Goal: Communication & Community: Share content

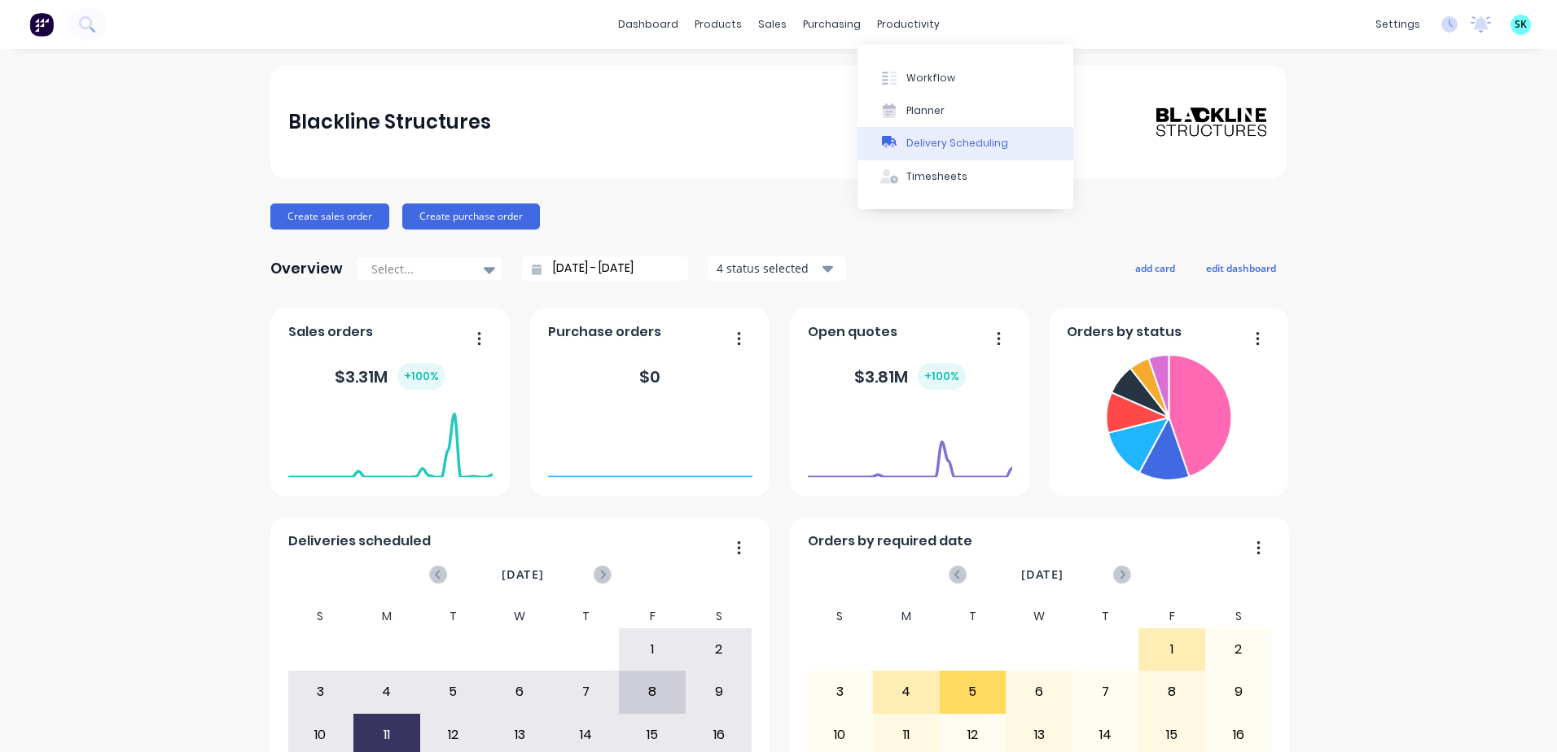
click at [881, 134] on button "Delivery Scheduling" at bounding box center [965, 143] width 216 height 33
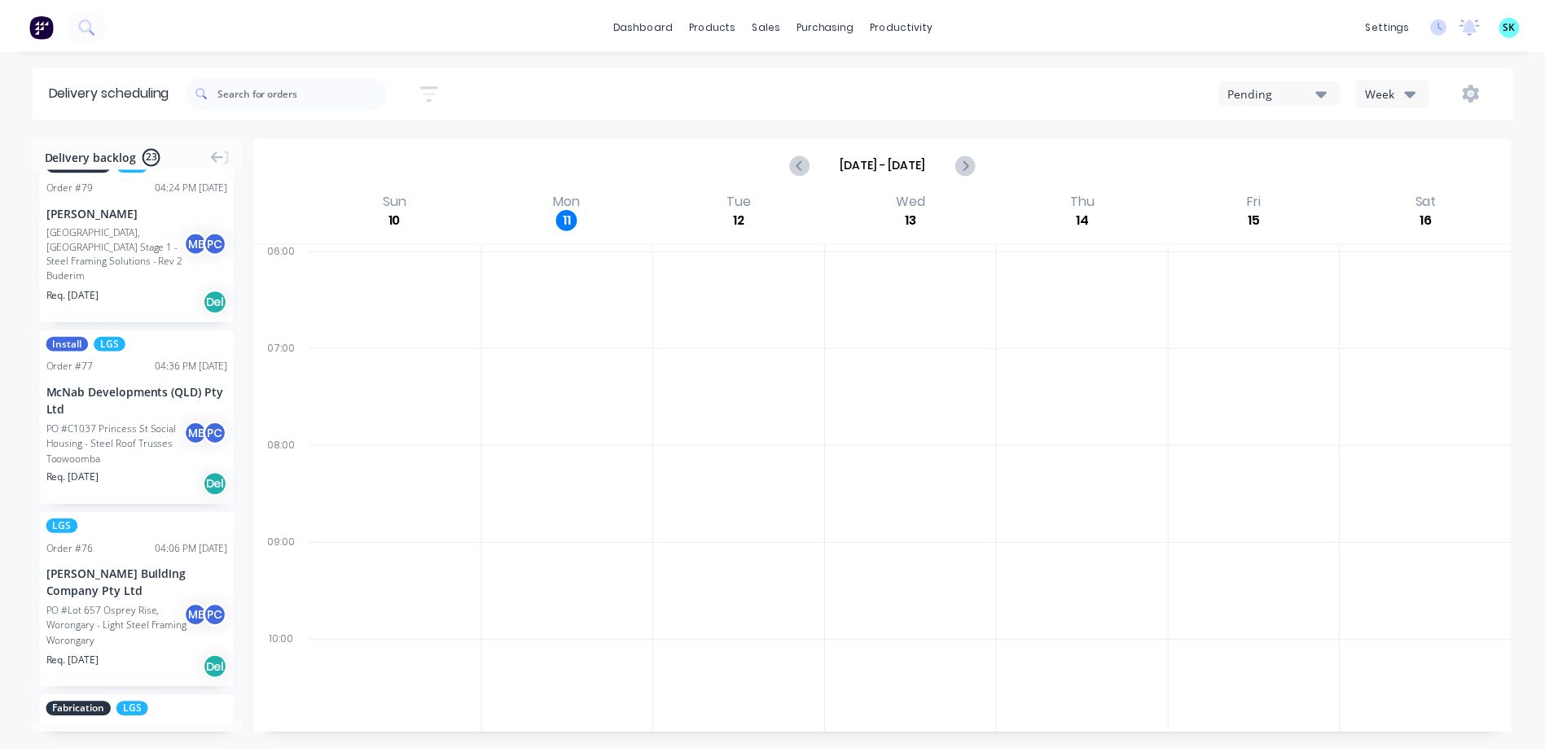
scroll to position [2199, 0]
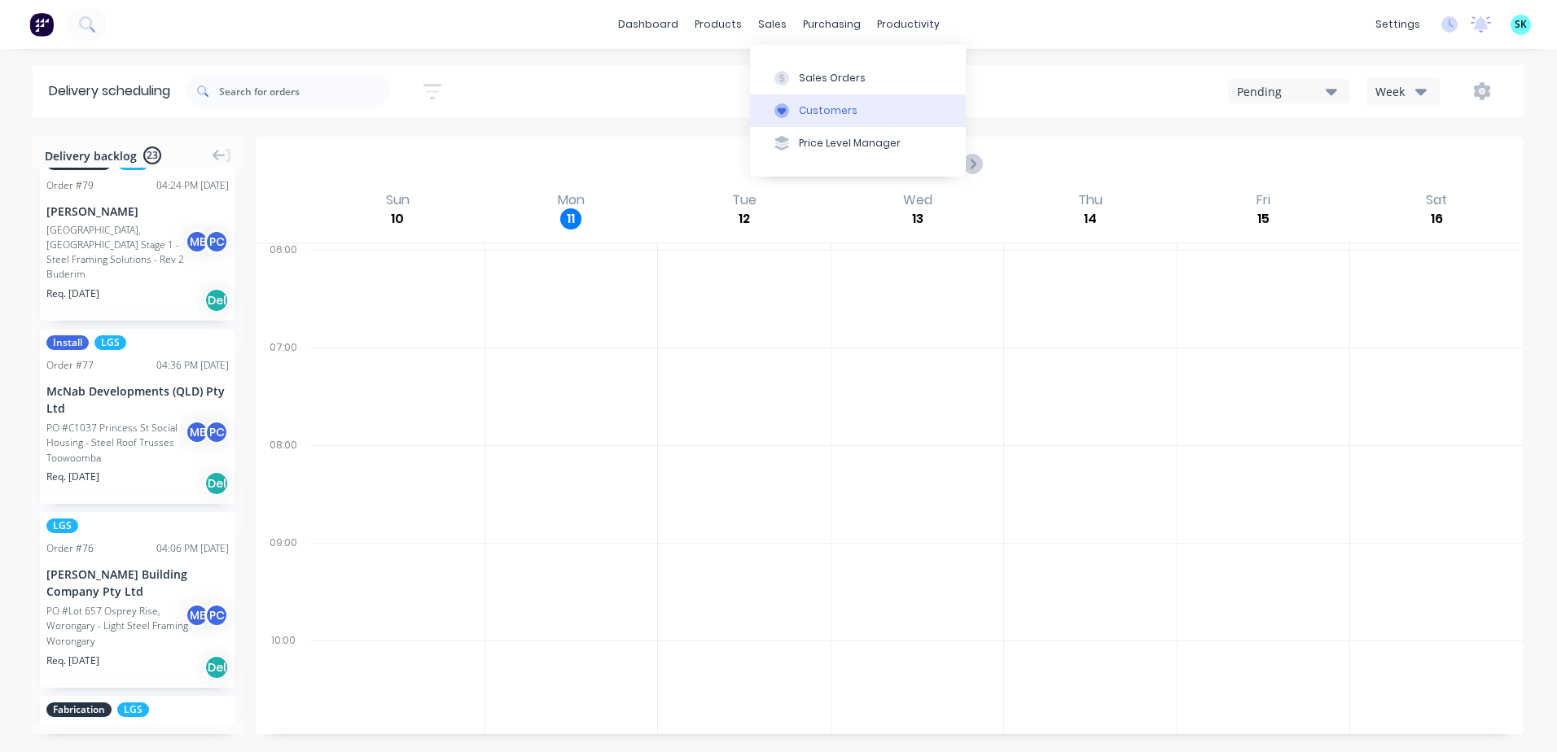
click at [795, 106] on button "Customers" at bounding box center [858, 110] width 216 height 33
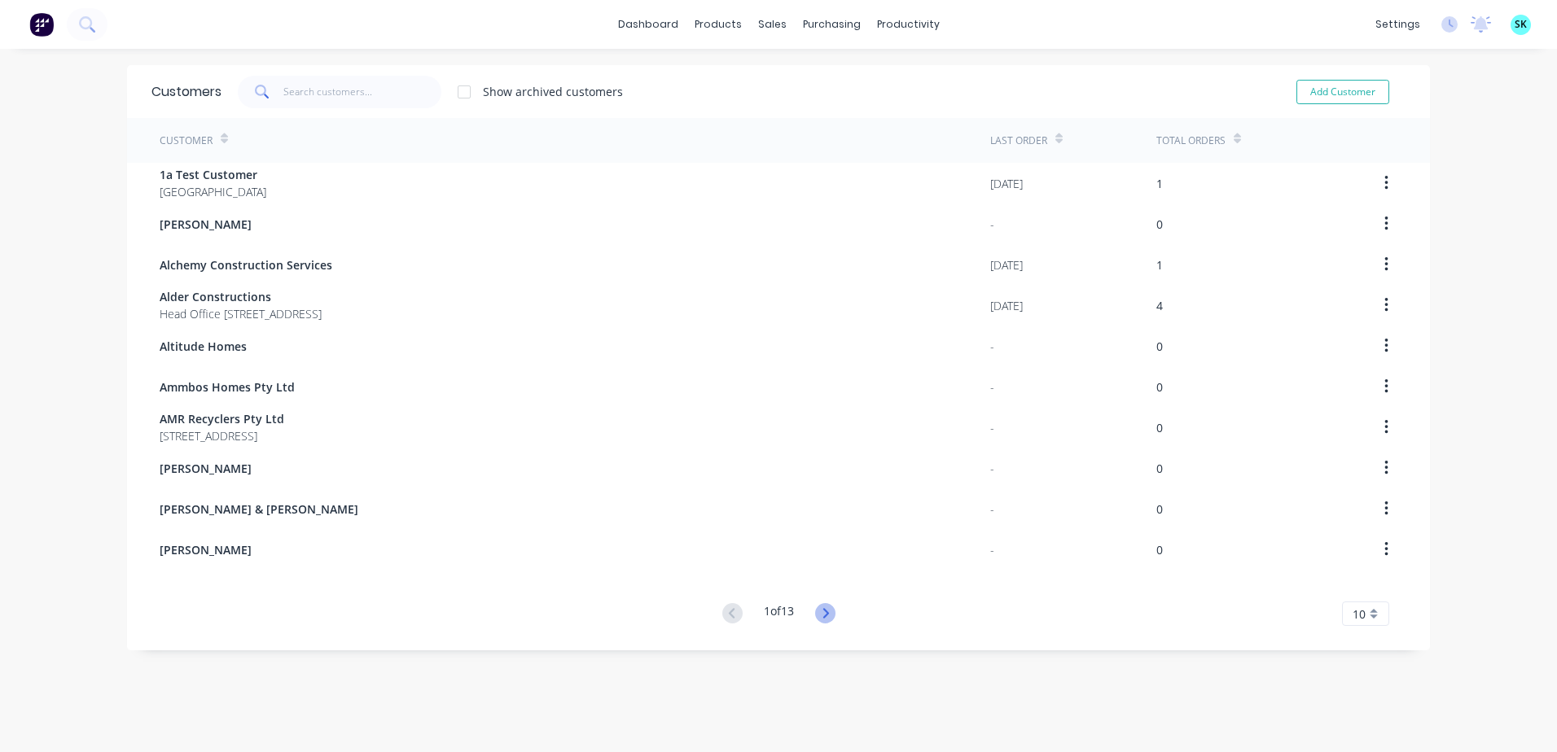
click at [818, 609] on icon at bounding box center [825, 613] width 20 height 20
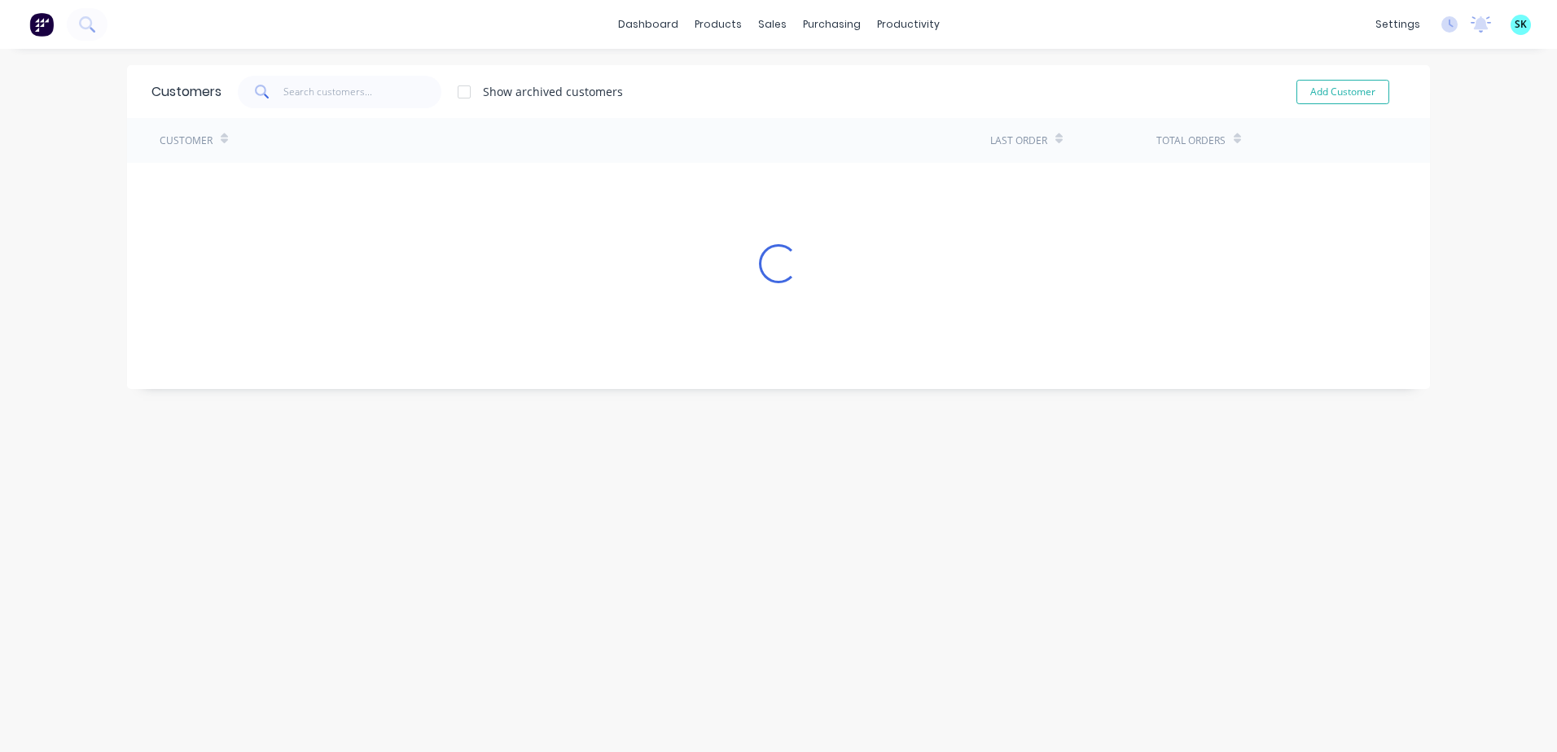
click at [818, 609] on div "Customers Show archived customers Add Customer Customer Last Order Total Orders…" at bounding box center [778, 417] width 1303 height 704
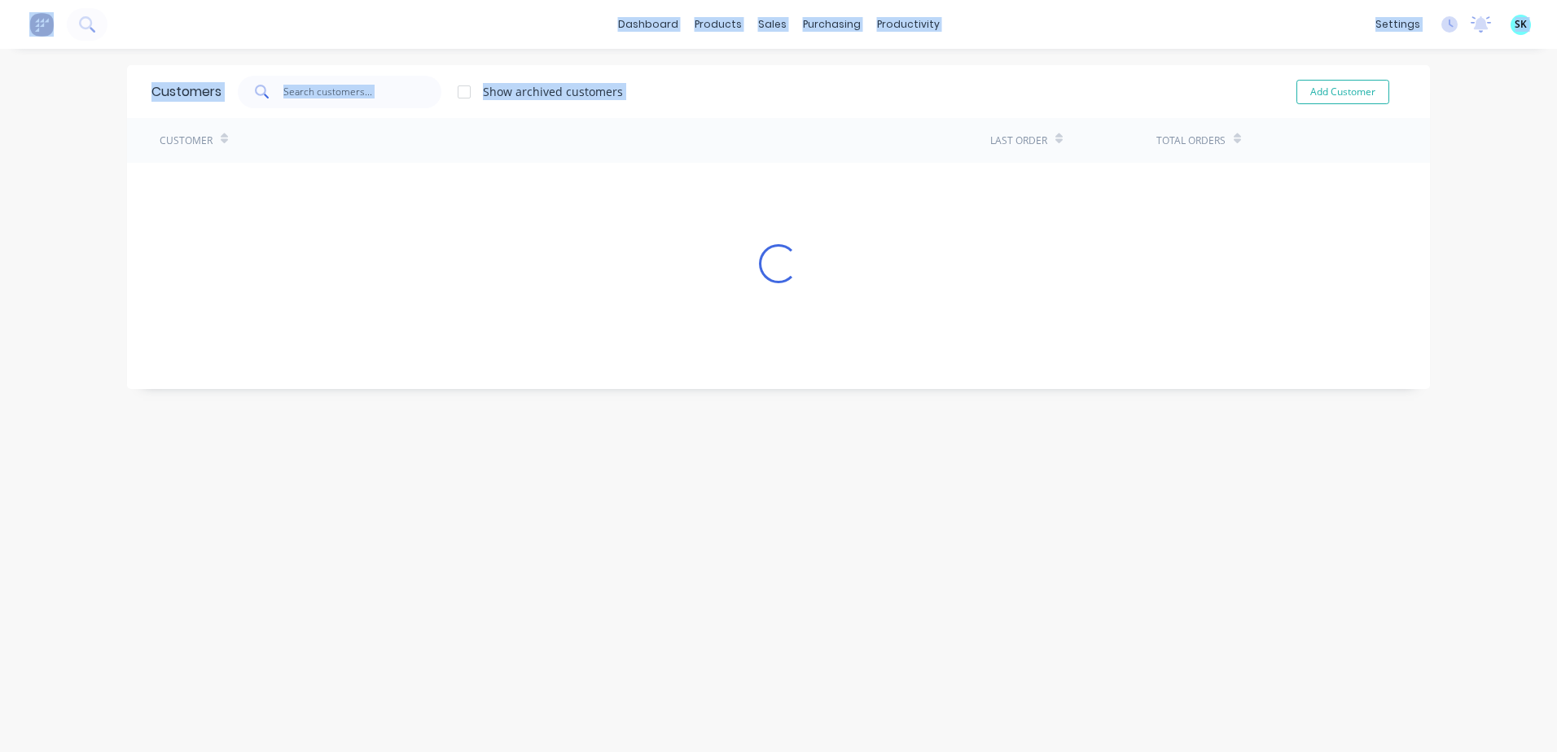
click at [818, 609] on div "Customers Show archived customers Add Customer Customer Last Order Total Orders…" at bounding box center [778, 417] width 1303 height 704
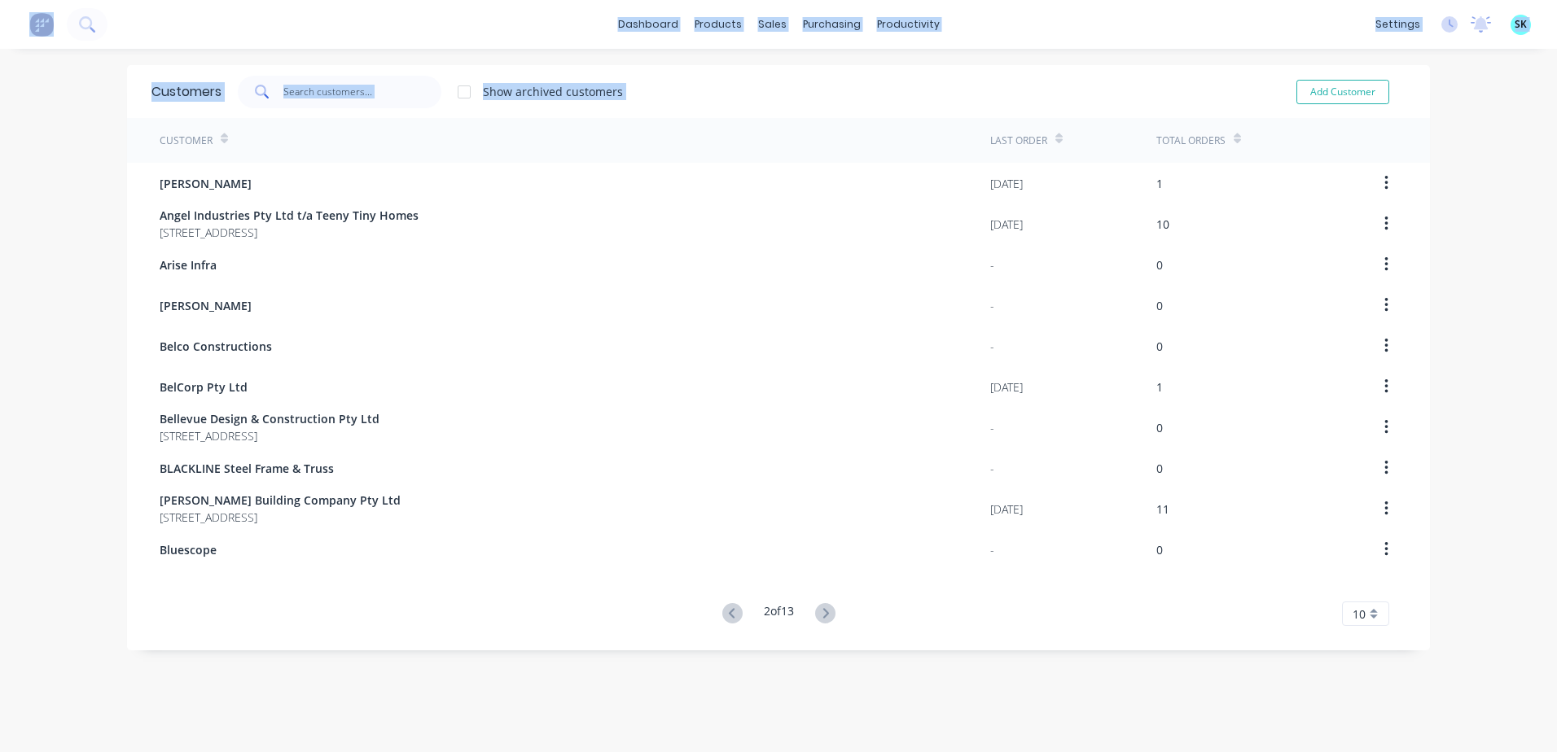
click at [818, 609] on icon at bounding box center [825, 613] width 20 height 20
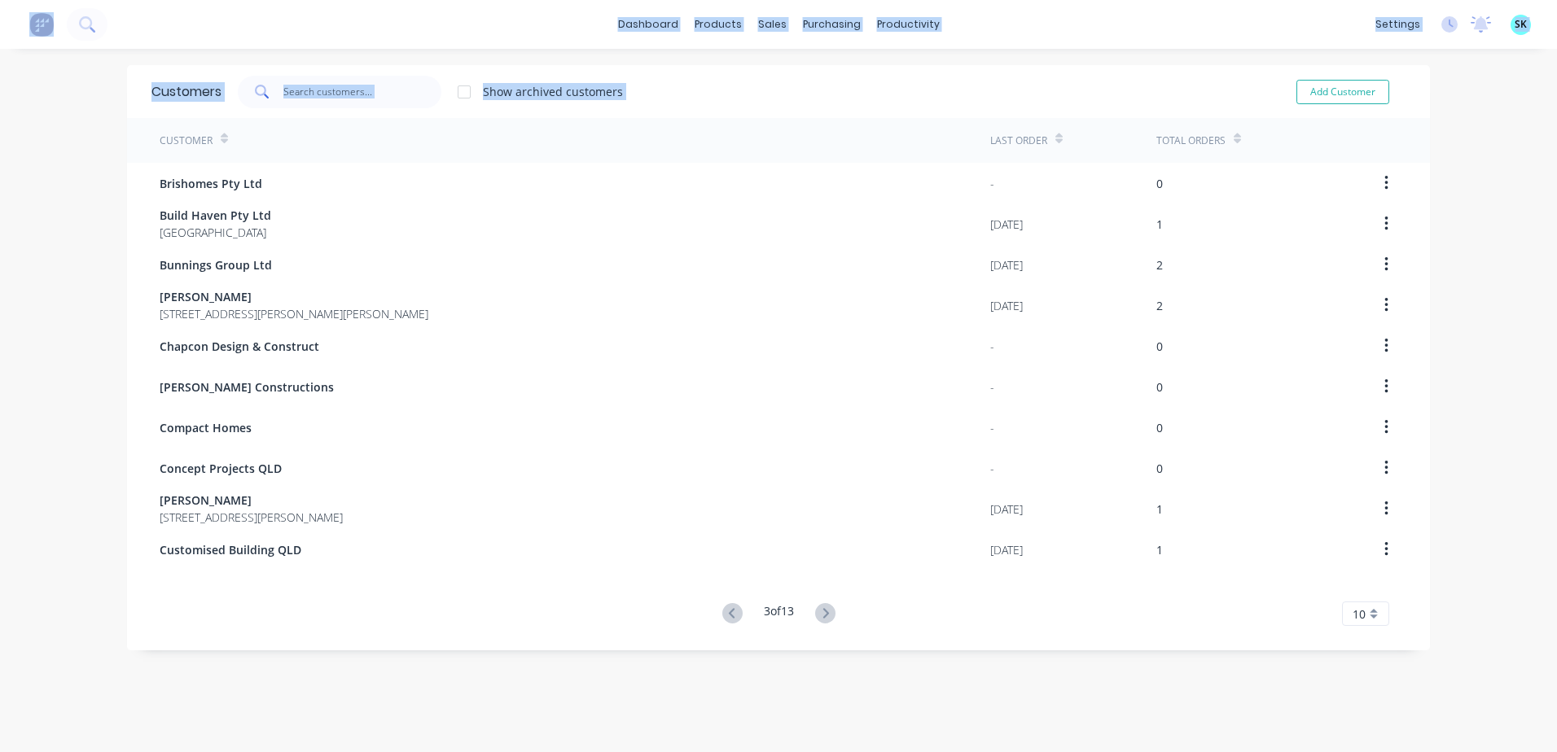
click at [818, 609] on icon at bounding box center [825, 613] width 20 height 20
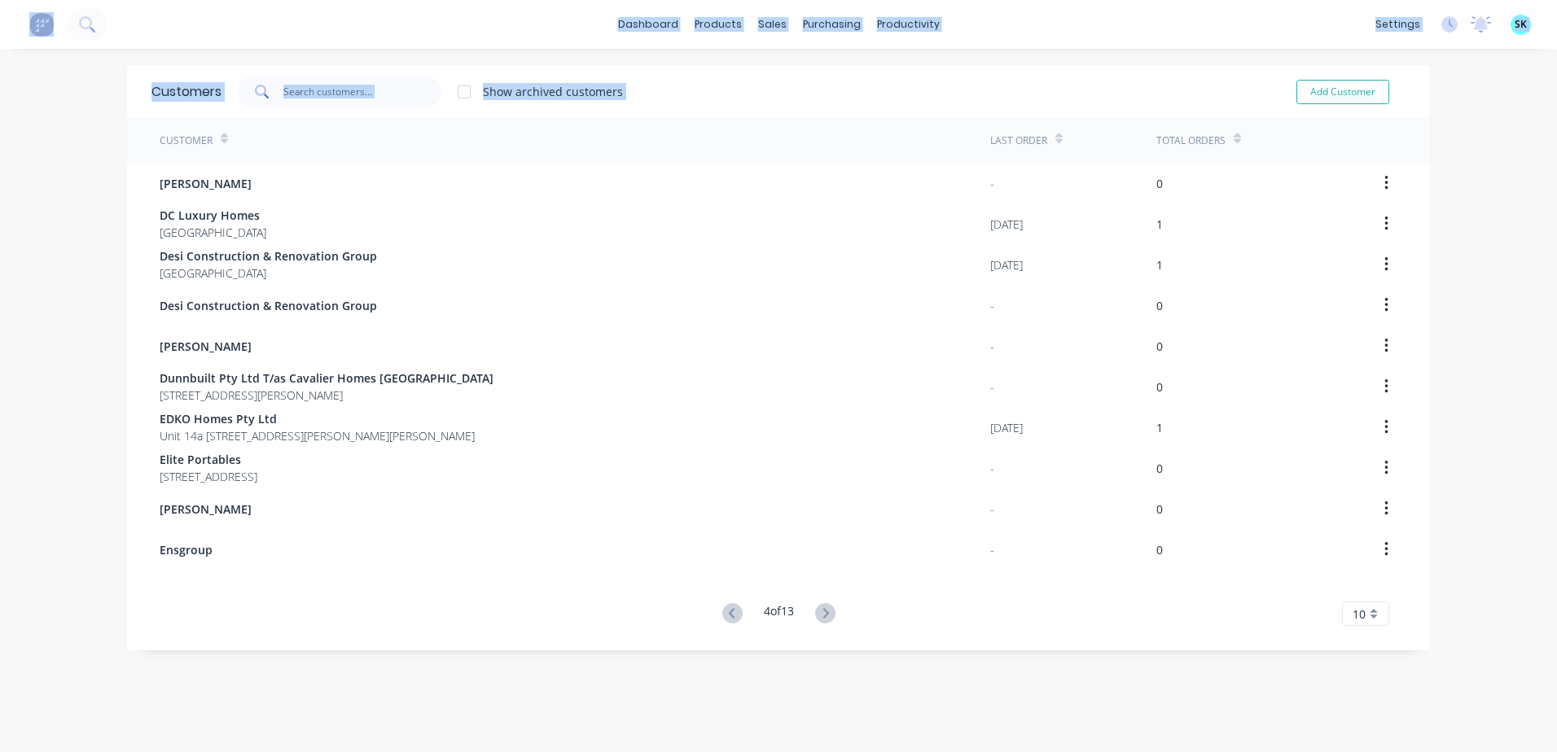
drag, startPoint x: 818, startPoint y: 609, endPoint x: 890, endPoint y: 667, distance: 92.1
click at [890, 669] on div "Customers Show archived customers Add Customer Customer Last Order Total Orders…" at bounding box center [778, 417] width 1303 height 704
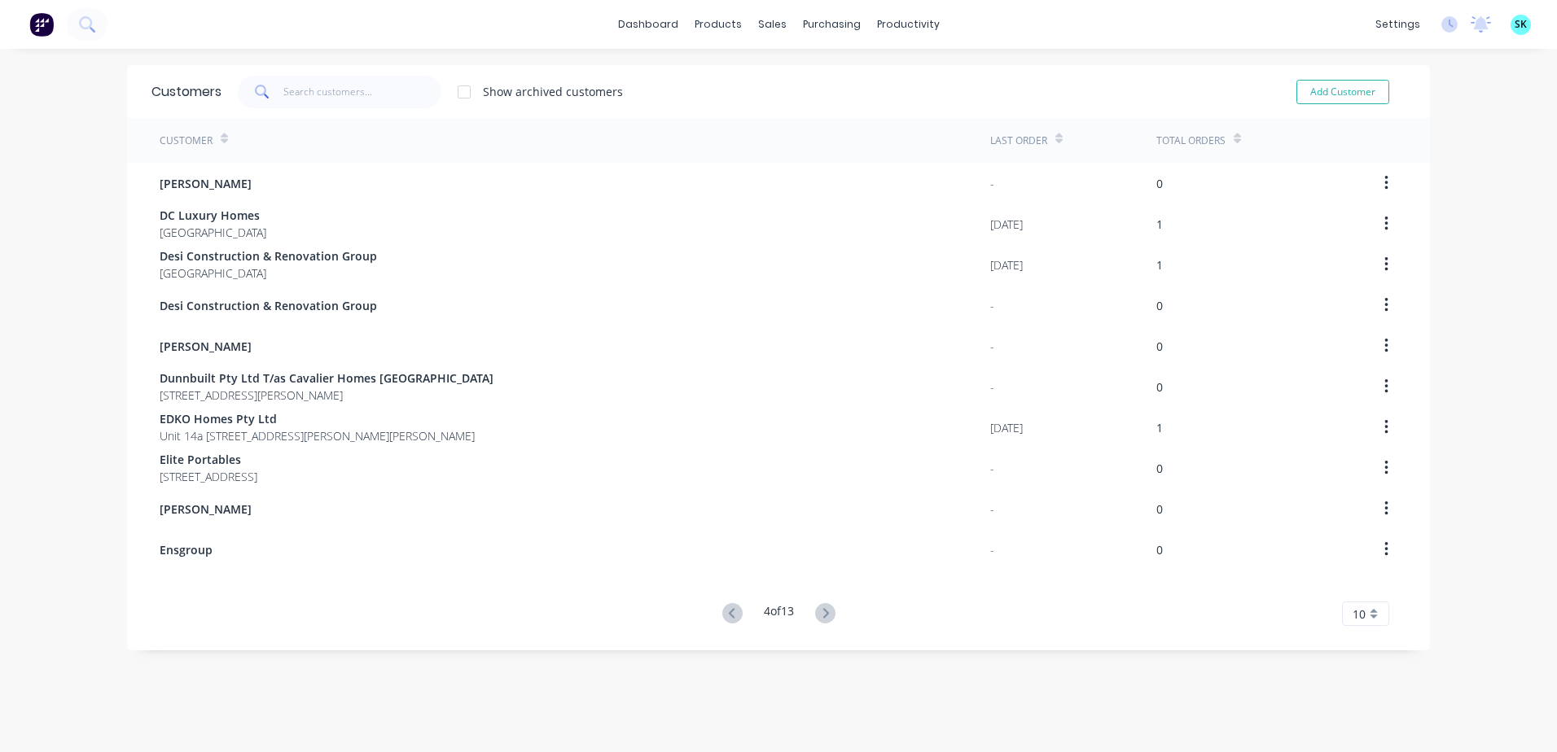
click at [830, 606] on button at bounding box center [825, 615] width 30 height 24
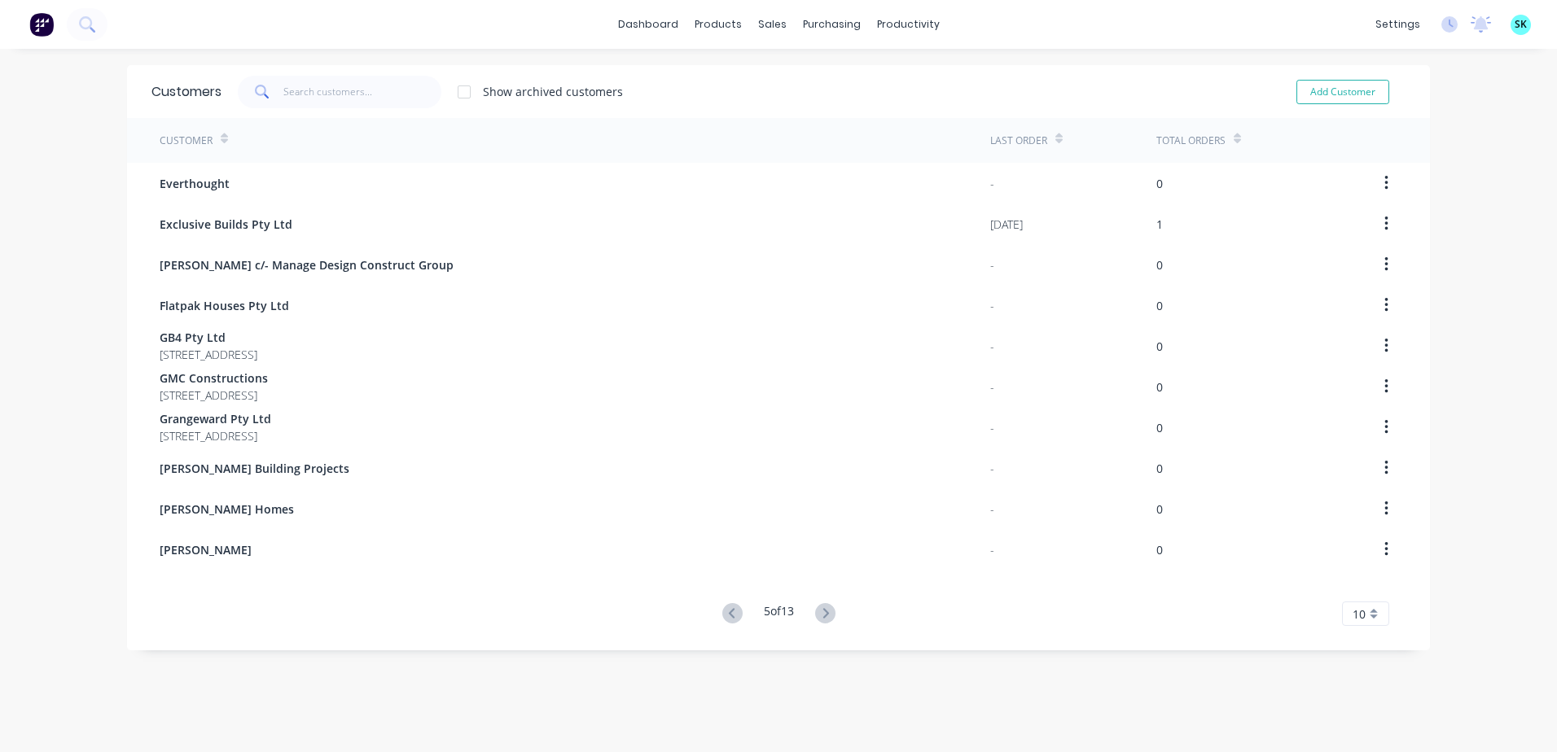
click at [830, 606] on button at bounding box center [825, 615] width 30 height 24
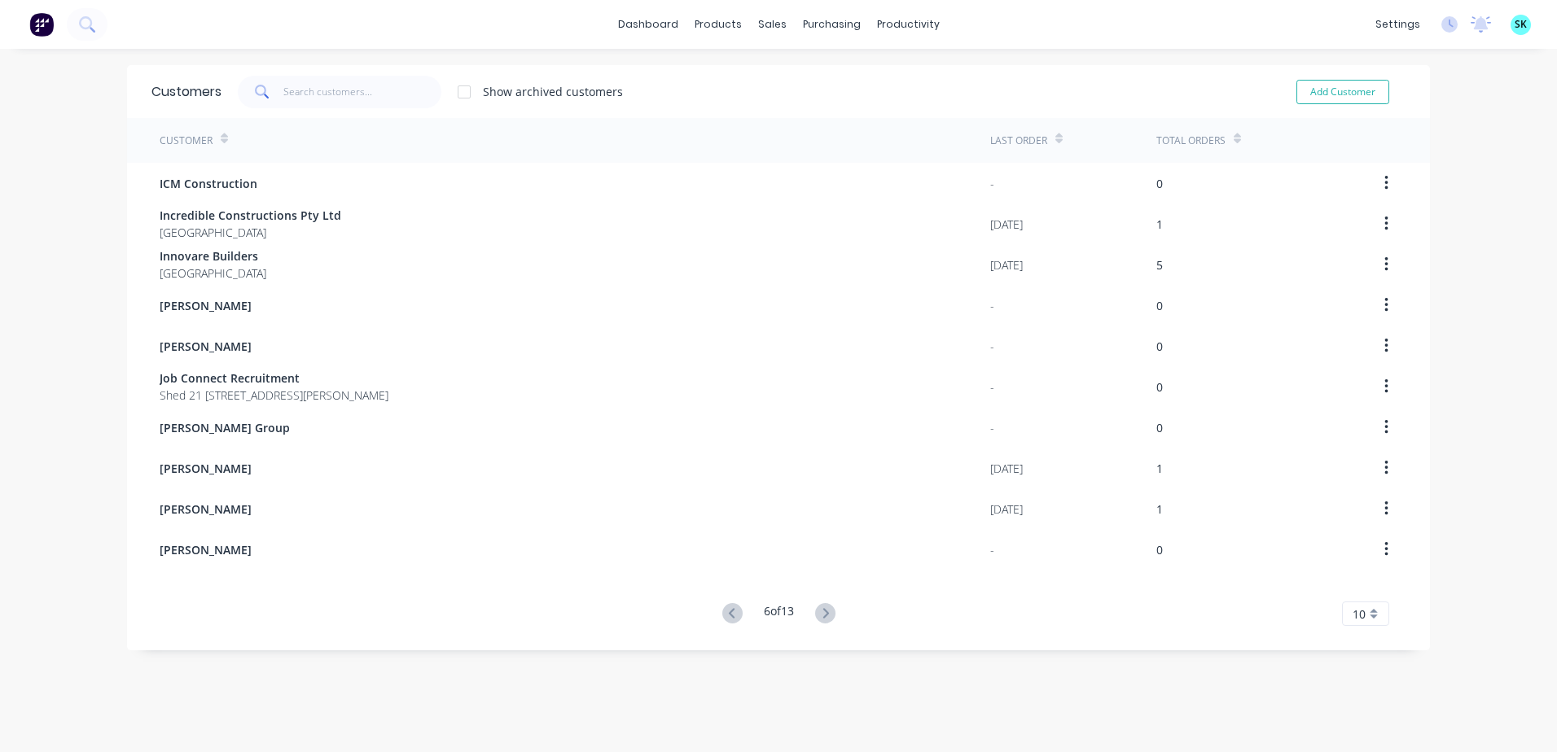
click at [830, 606] on button at bounding box center [825, 615] width 30 height 24
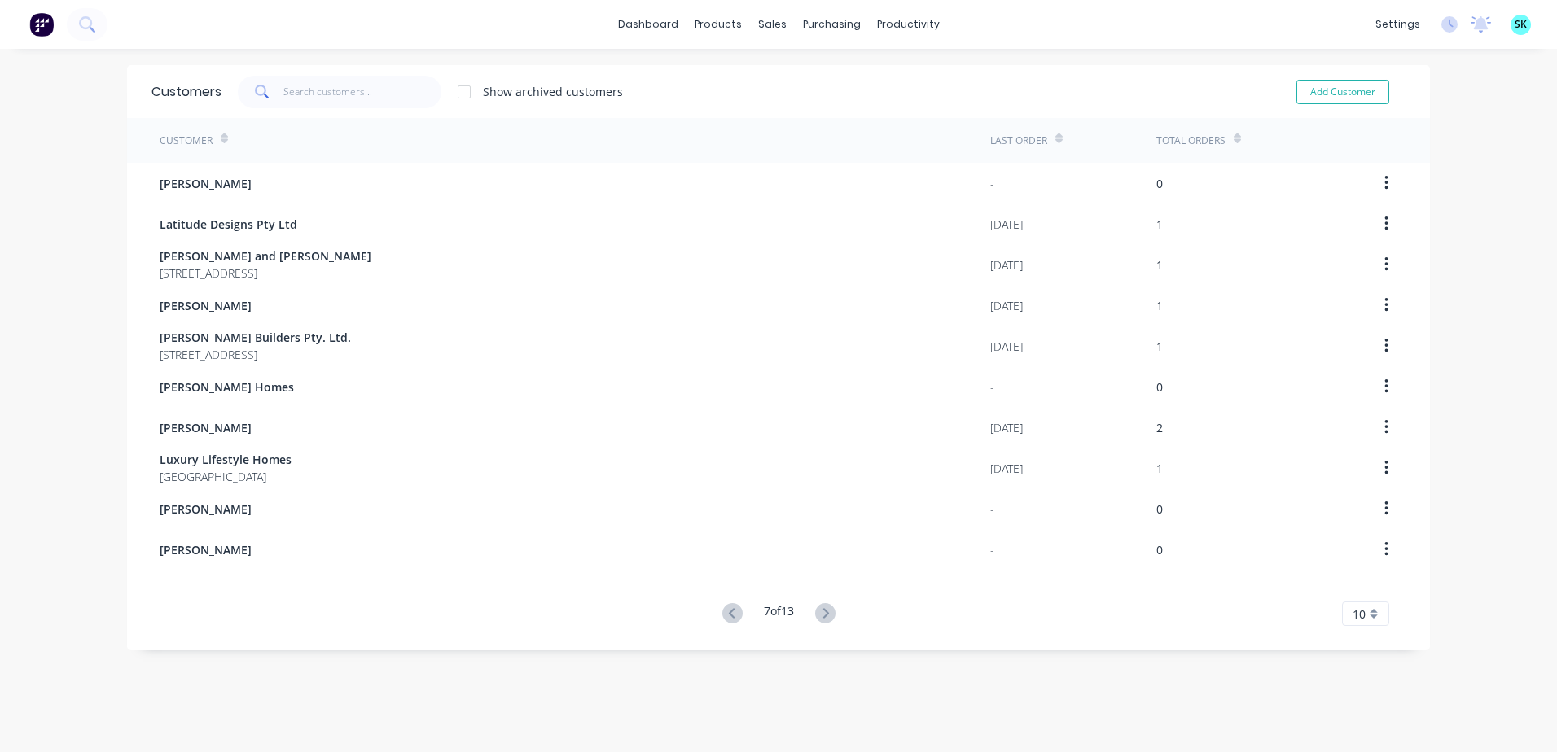
click at [830, 606] on button at bounding box center [825, 615] width 30 height 24
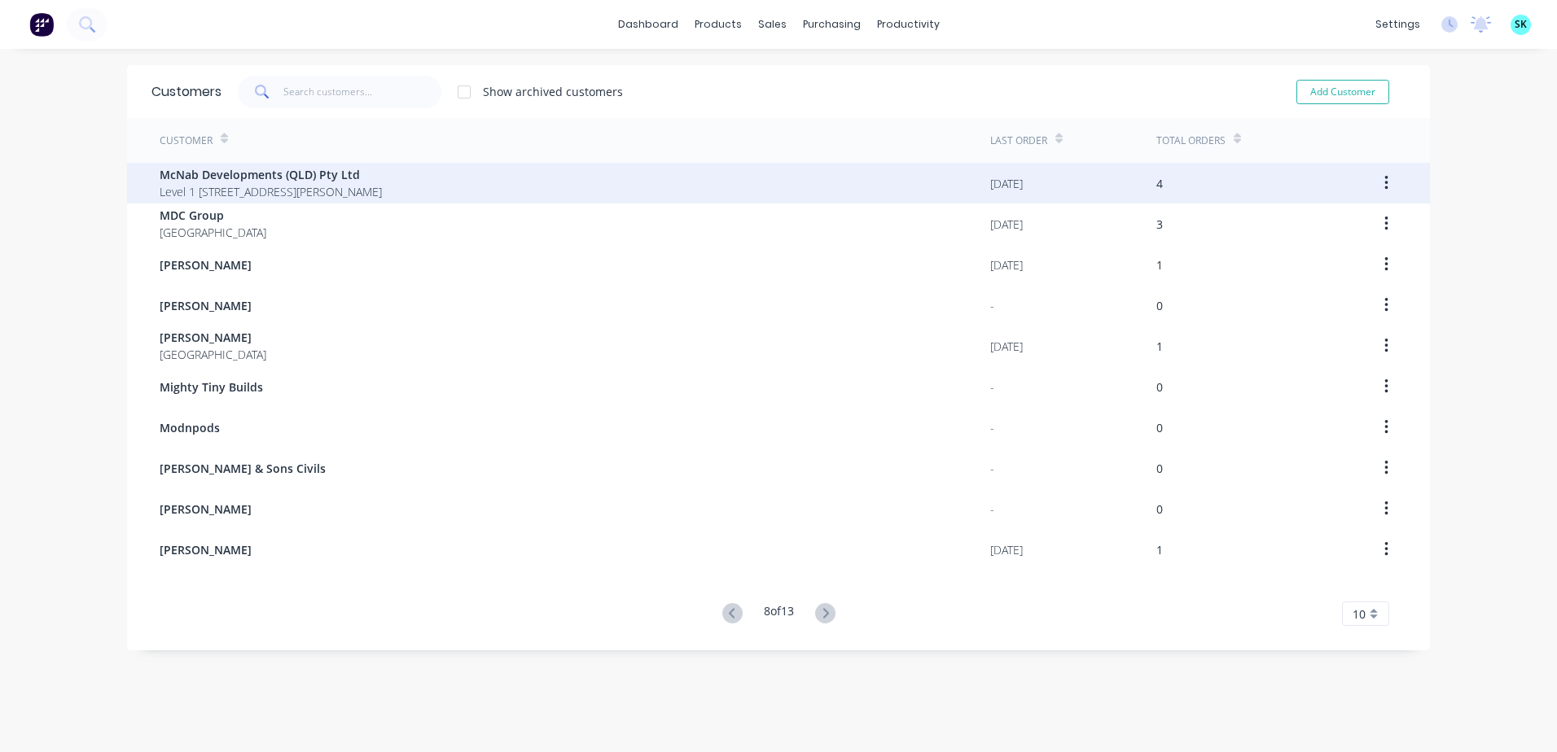
click at [382, 186] on span "Level 1 [STREET_ADDRESS][PERSON_NAME]" at bounding box center [271, 191] width 222 height 17
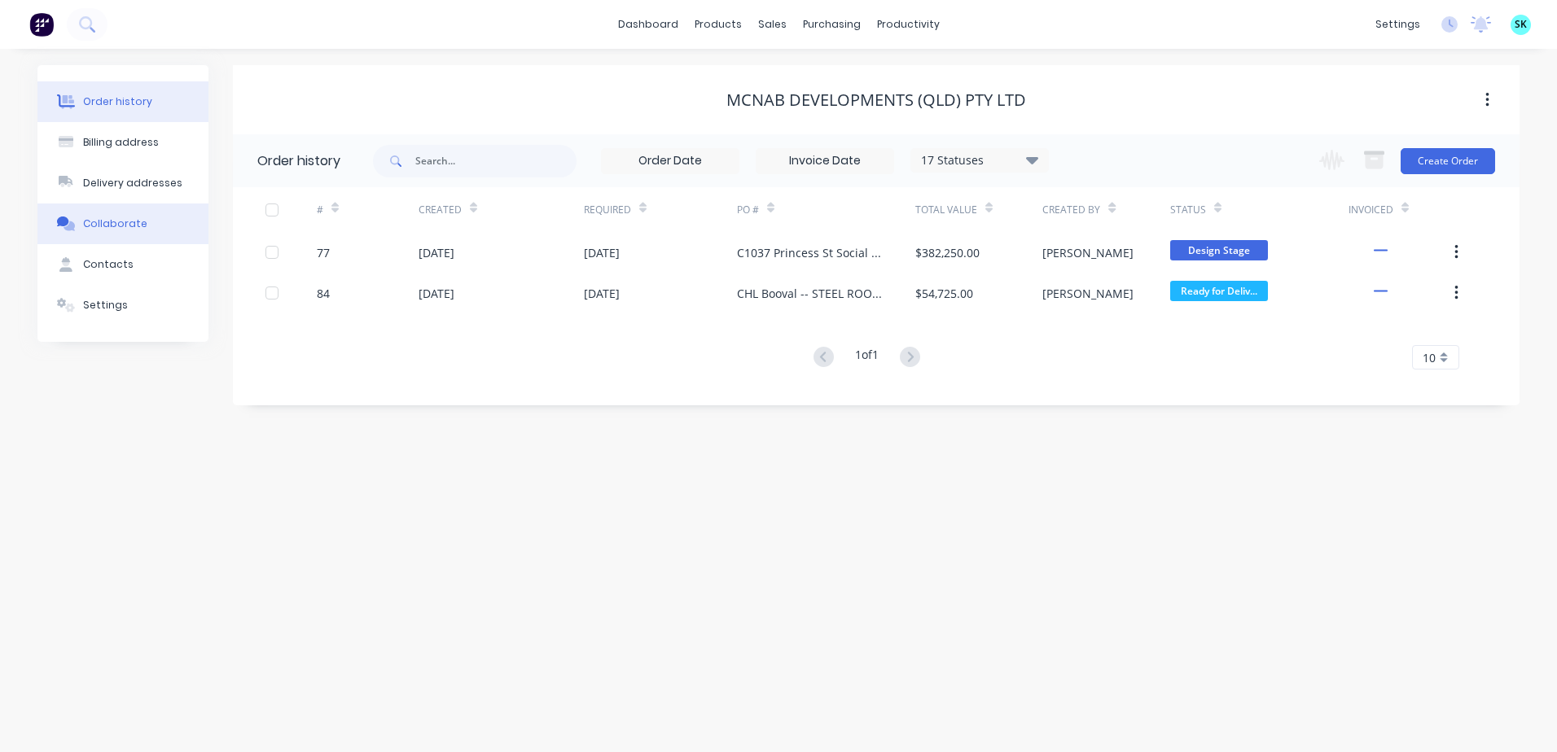
click at [155, 230] on button "Collaborate" at bounding box center [122, 224] width 171 height 41
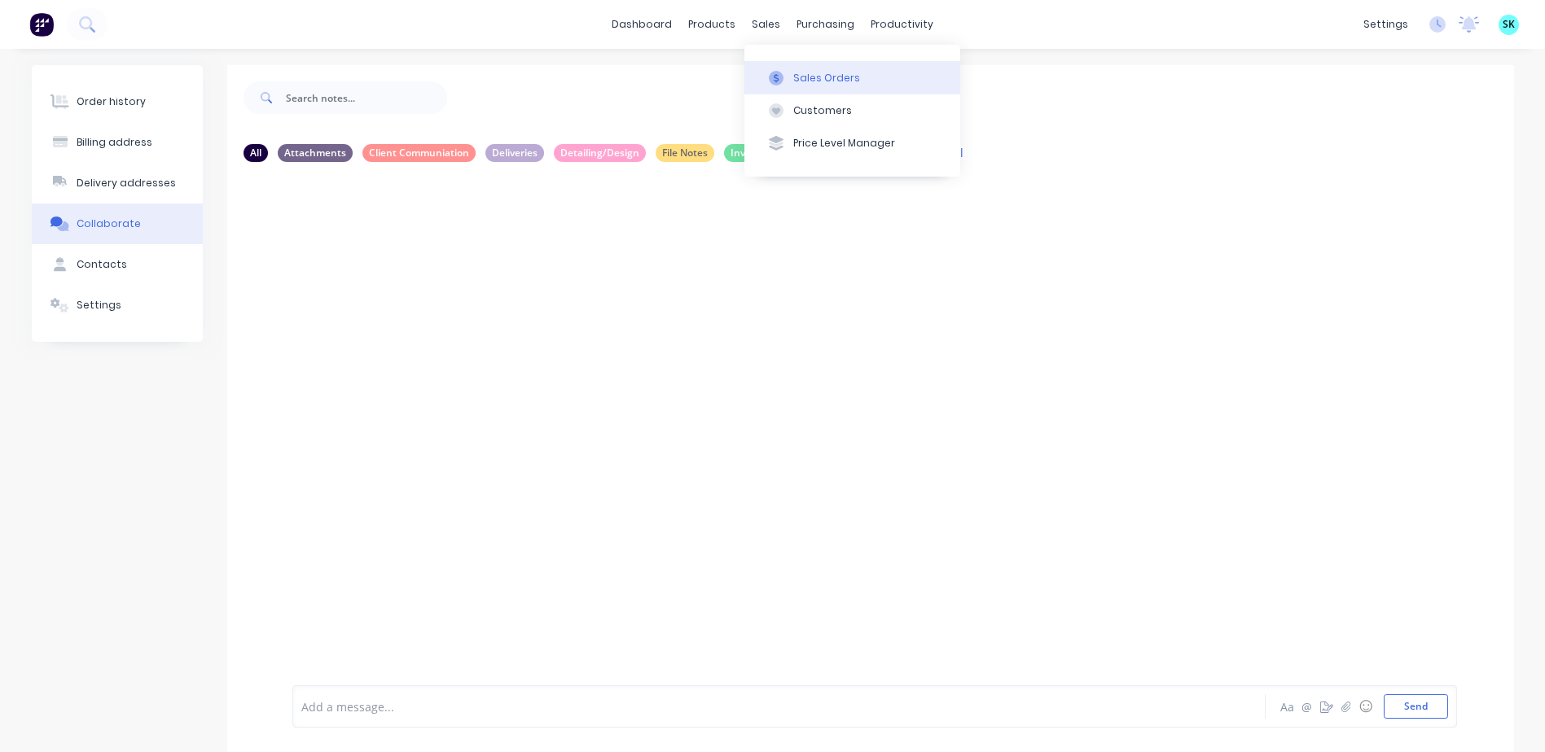
click at [783, 82] on icon at bounding box center [776, 78] width 15 height 15
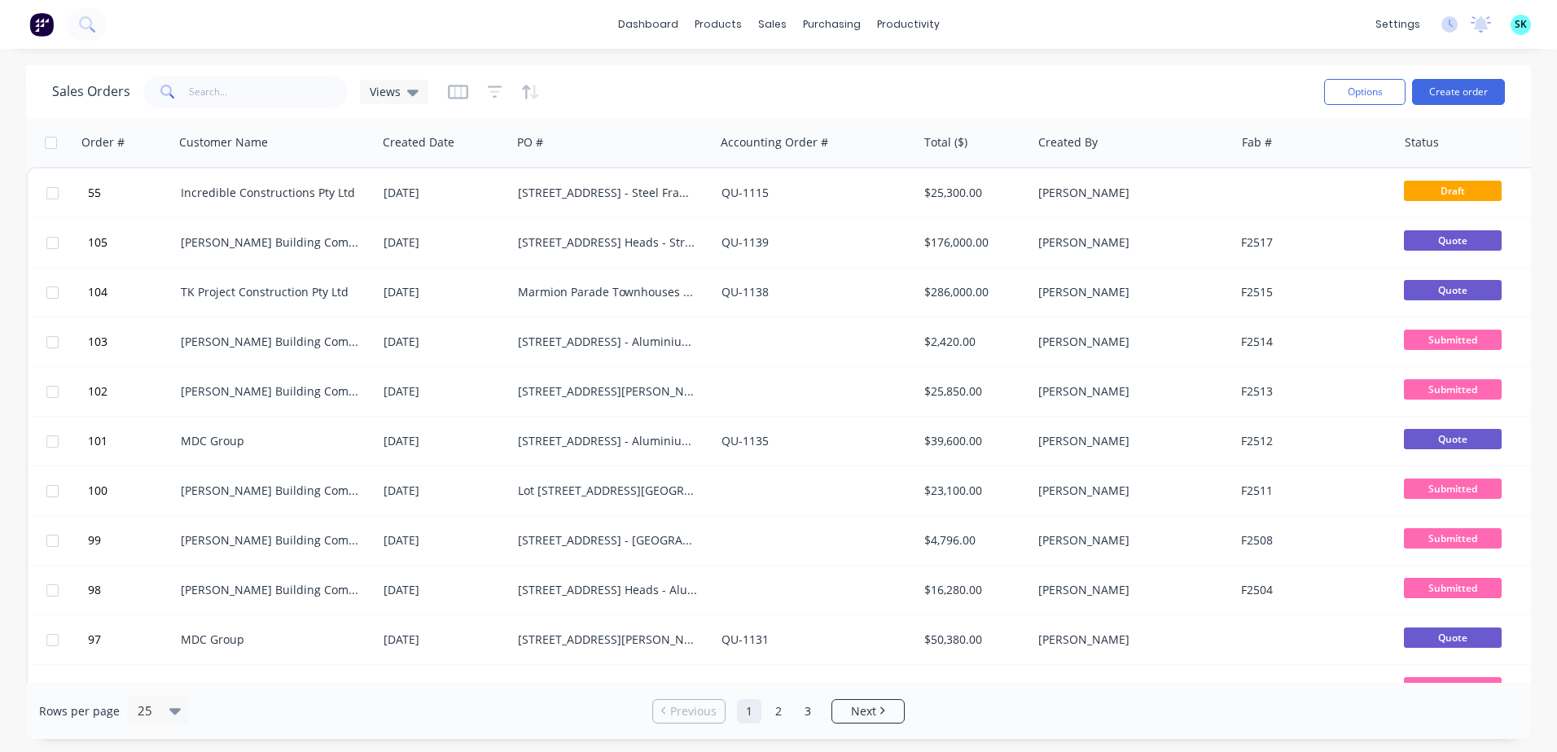
click at [243, 111] on div "Sales Orders Views" at bounding box center [681, 92] width 1259 height 40
click at [243, 106] on input "text" at bounding box center [268, 92] width 159 height 33
type input "B0449"
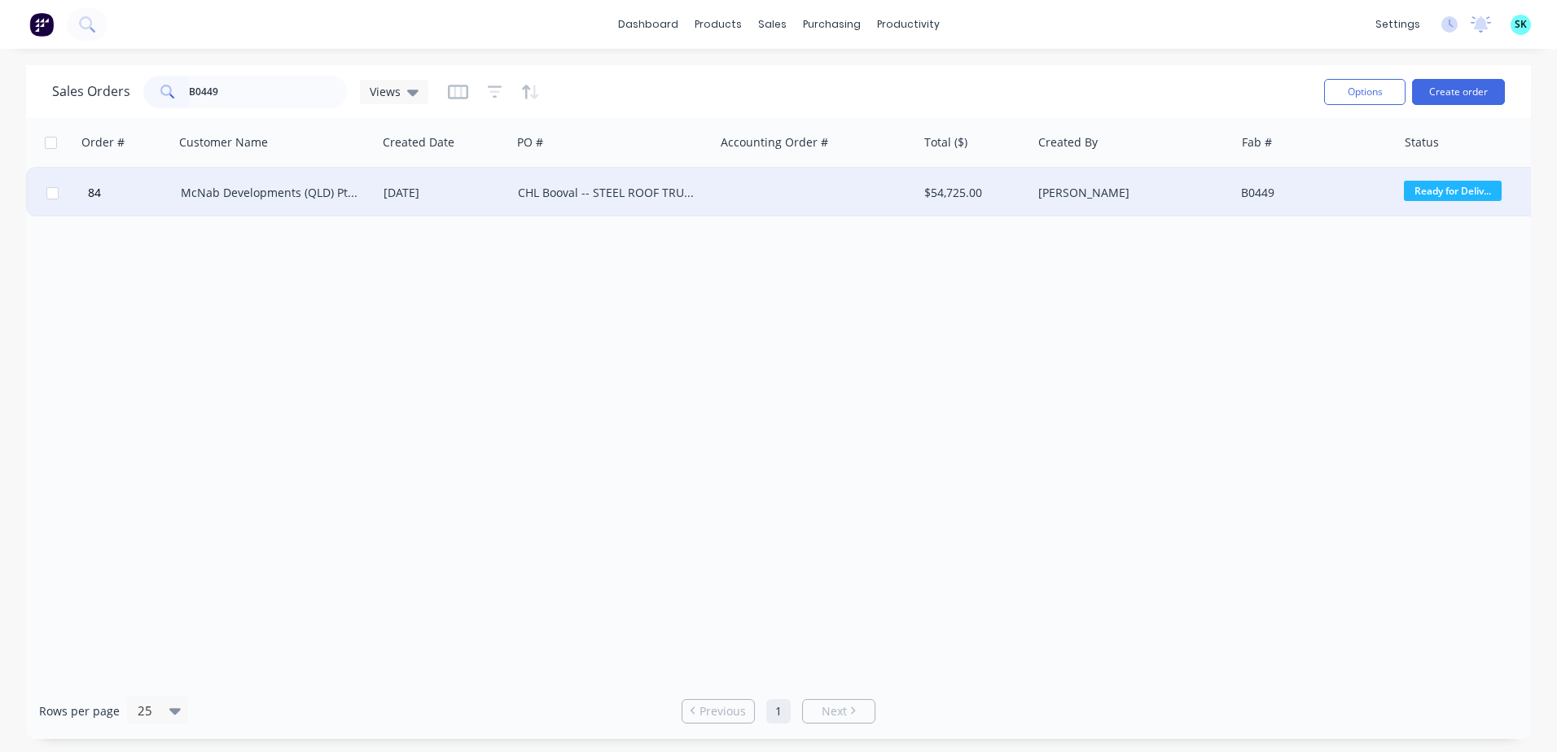
click at [261, 192] on div "McNab Developments (QLD) Pty Ltd" at bounding box center [271, 193] width 181 height 16
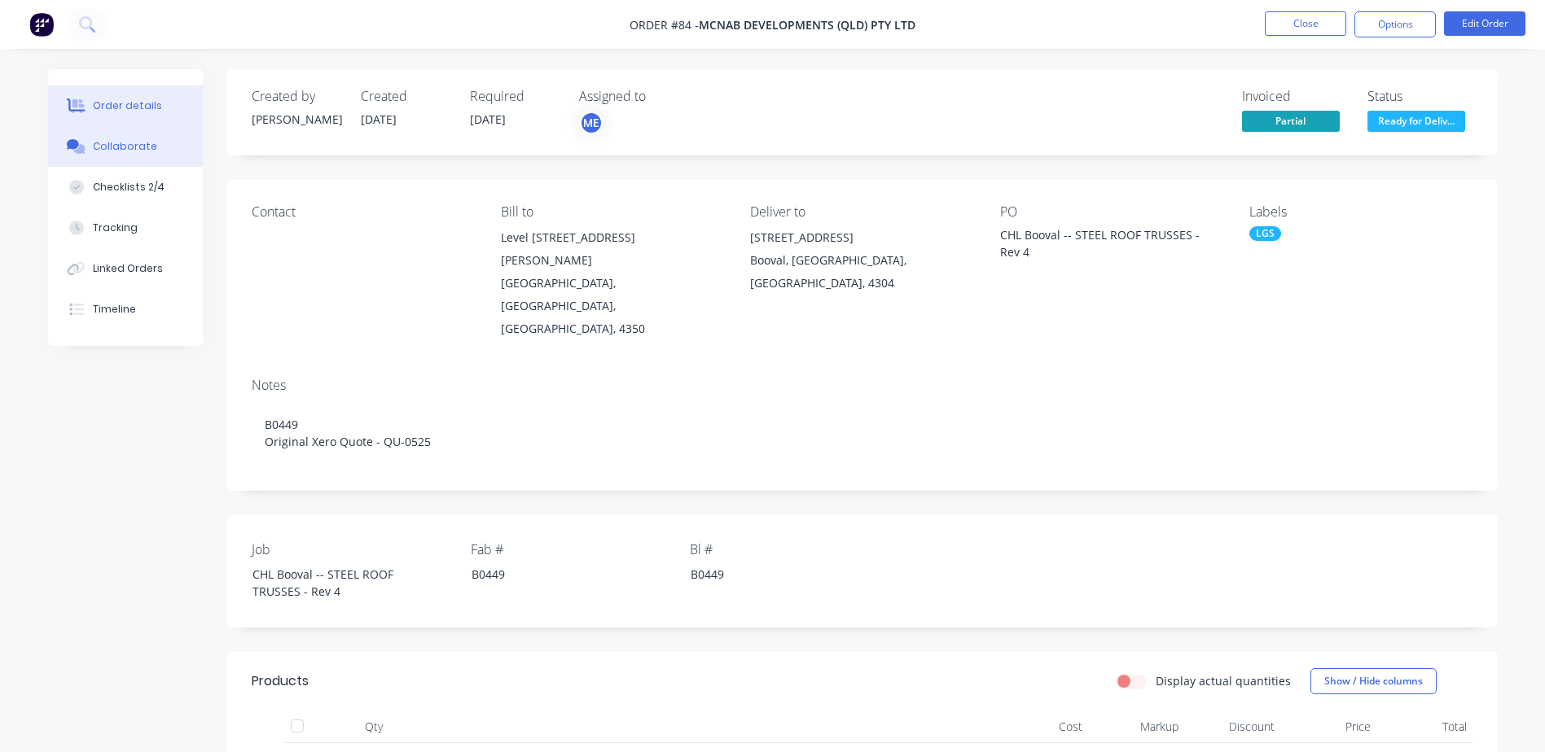
click at [136, 143] on div "Collaborate" at bounding box center [125, 146] width 64 height 15
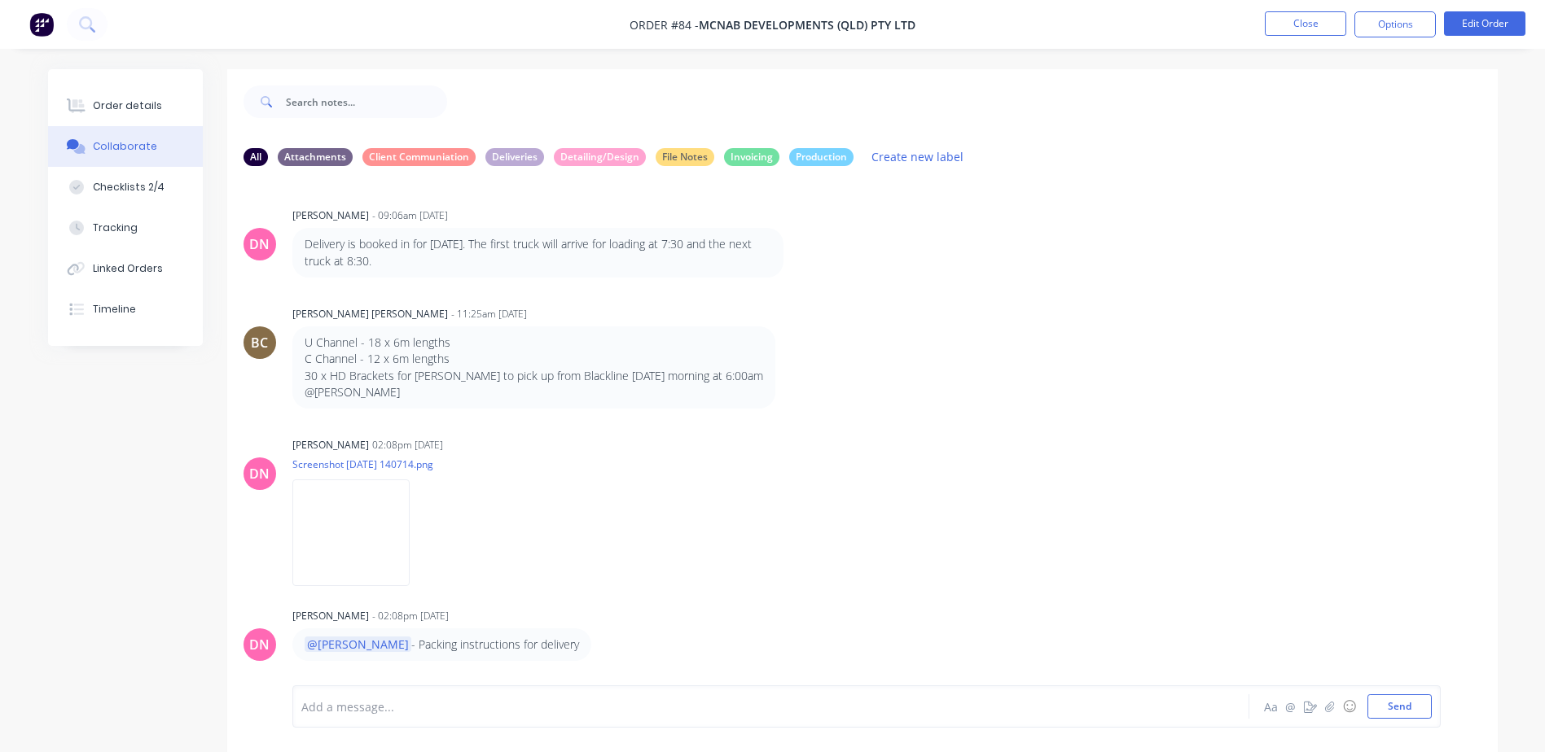
click at [353, 702] on div at bounding box center [725, 707] width 847 height 17
click at [903, 703] on div at bounding box center [725, 707] width 847 height 17
click at [479, 712] on span "Received invoice for the cut slings and emailed to [PERSON_NAME]," at bounding box center [486, 707] width 368 height 15
click at [515, 708] on span "Received invoice for the cut slings. and emailed to [GEOGRAPHIC_DATA]," at bounding box center [498, 707] width 393 height 15
click at [540, 706] on span "Received invoice for the cut slings. Emailed to [GEOGRAPHIC_DATA]," at bounding box center [486, 707] width 368 height 15
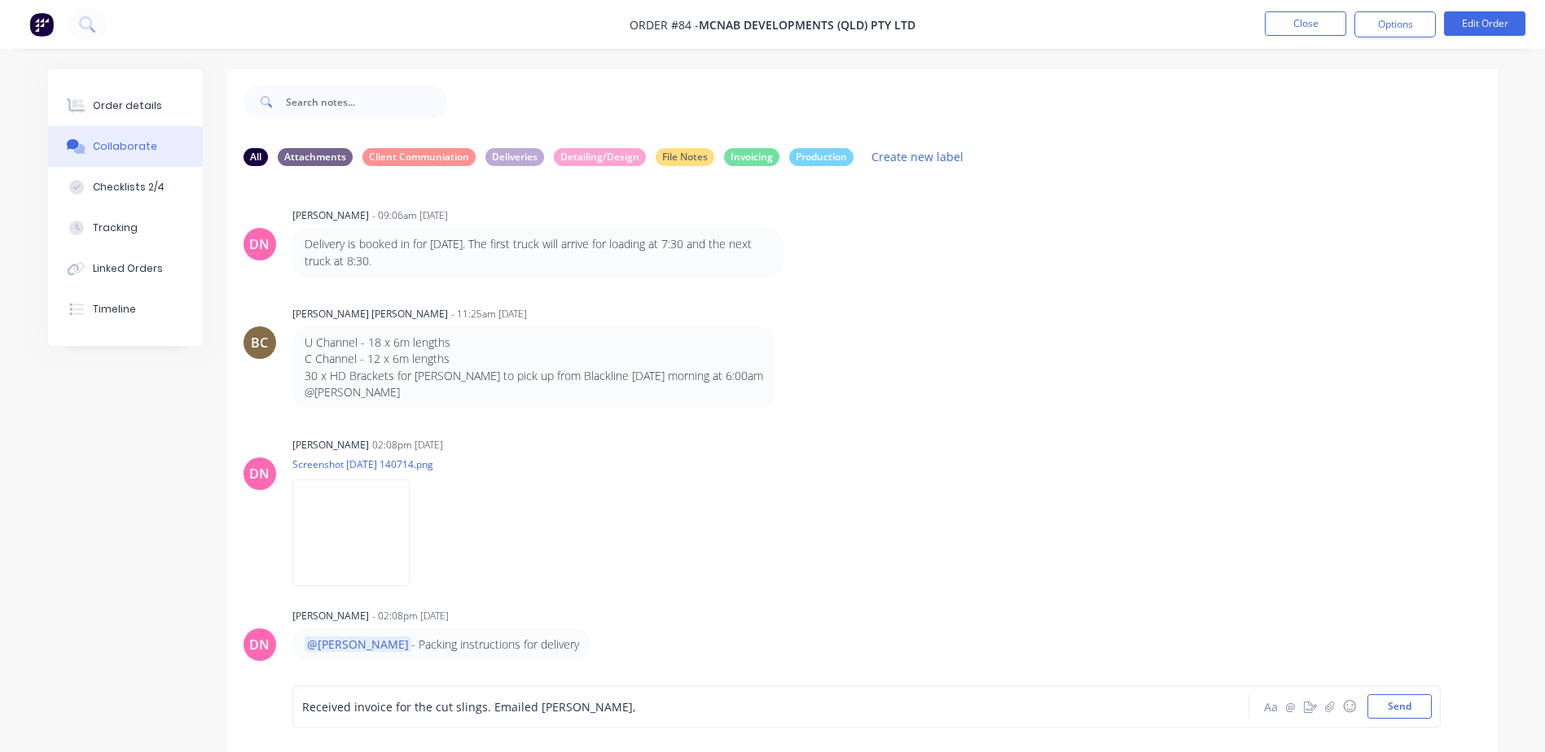
click at [616, 709] on div "Received invoice for the cut slings. Emailed [PERSON_NAME]," at bounding box center [725, 707] width 847 height 17
click at [837, 709] on span "Received invoice for the cut slings. Emailed [PERSON_NAME] to create a credit n…" at bounding box center [624, 707] width 644 height 15
click at [909, 717] on div "Received invoice for the cut slings. Emailed [PERSON_NAME] to create a credit n…" at bounding box center [725, 707] width 848 height 24
click at [910, 717] on div "Received invoice for the cut slings. Emailed [PERSON_NAME] to create a credit n…" at bounding box center [725, 707] width 848 height 24
click at [919, 706] on div "Received invoice for the cut slings. Emailed [PERSON_NAME] to create a credit n…" at bounding box center [725, 707] width 847 height 17
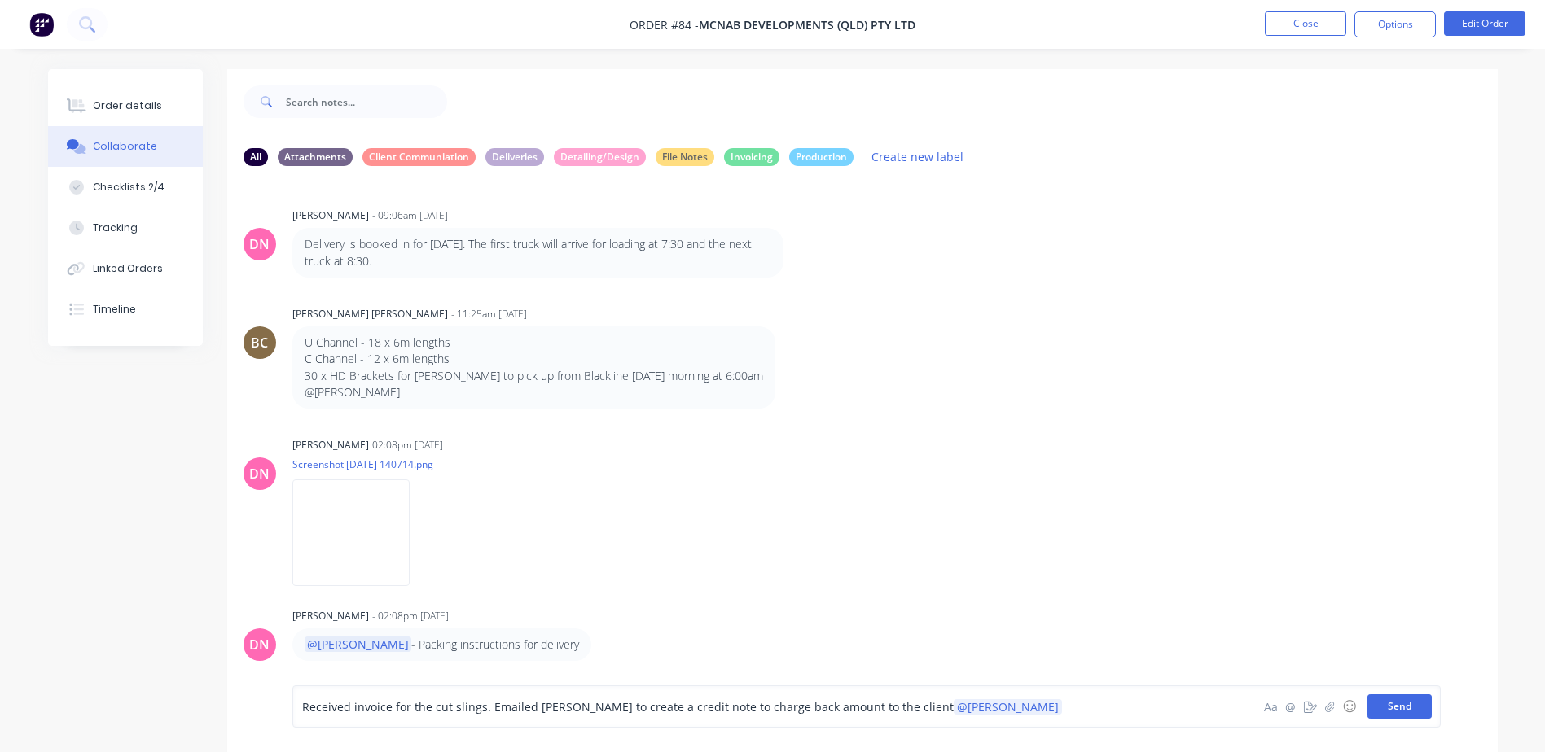
click at [1406, 708] on button "Send" at bounding box center [1399, 707] width 64 height 24
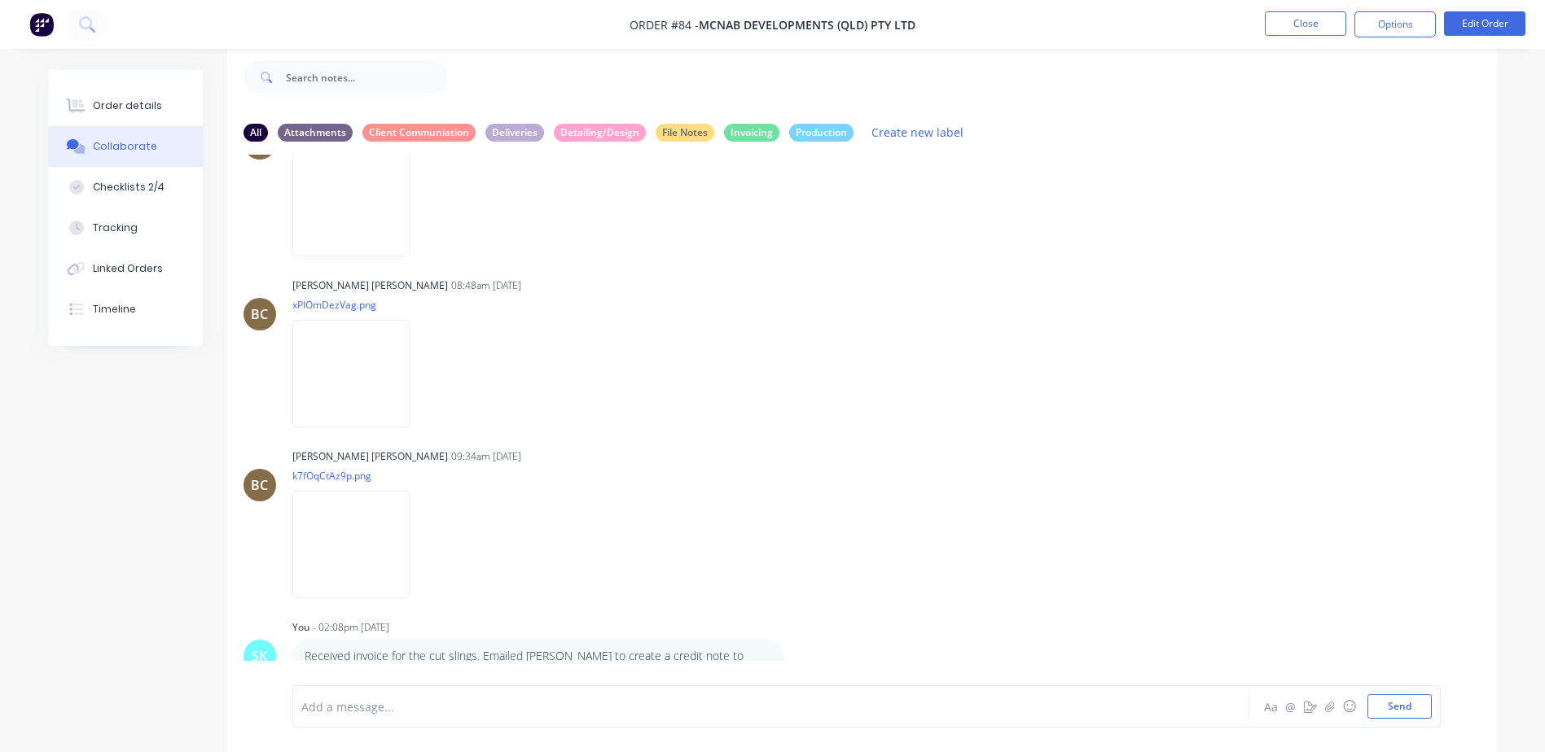
scroll to position [5392, 0]
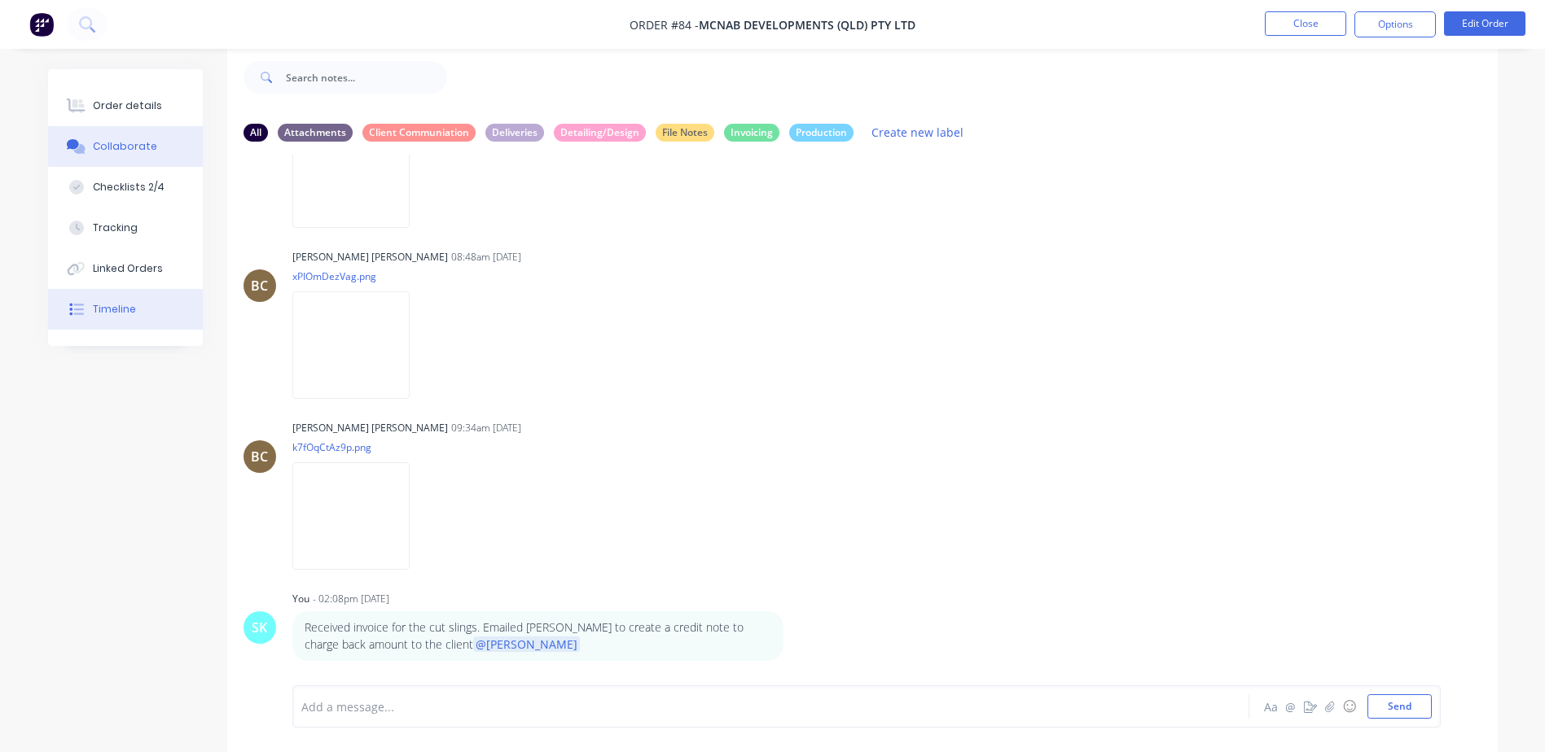
click at [121, 305] on div "Timeline" at bounding box center [114, 309] width 43 height 15
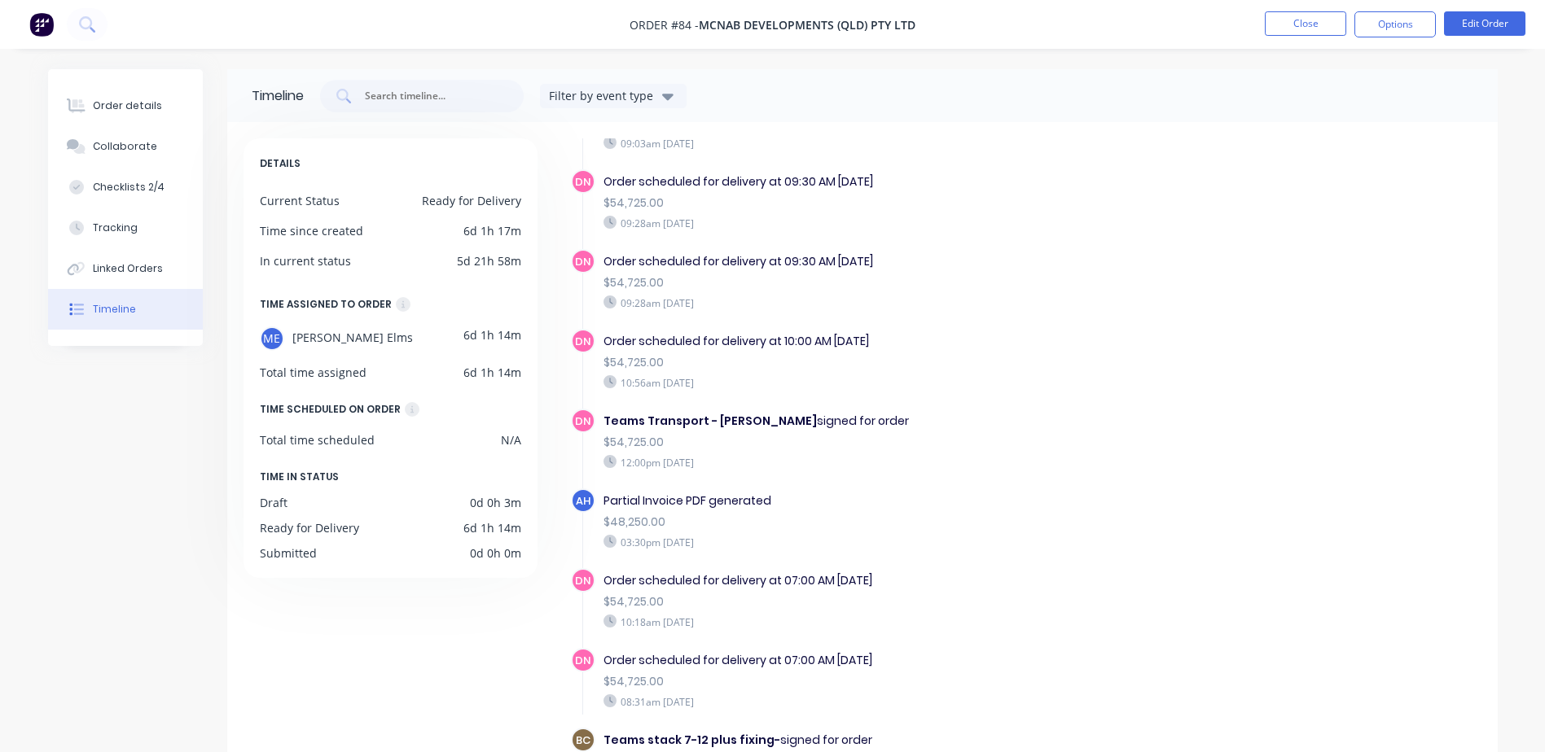
scroll to position [1804, 0]
